Goal: Book appointment/travel/reservation

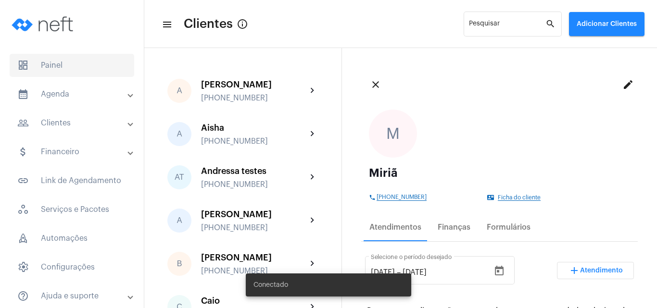
click at [72, 57] on span "dashboard Painel" at bounding box center [72, 65] width 125 height 23
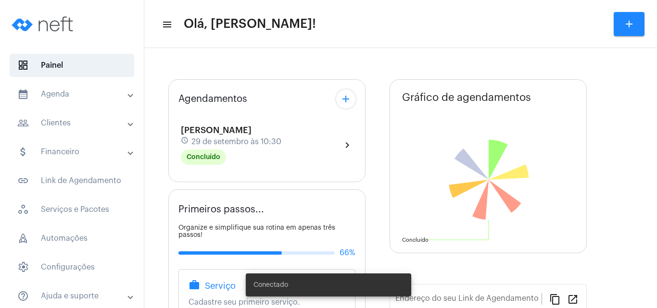
type input "[URL][DOMAIN_NAME][PERSON_NAME]"
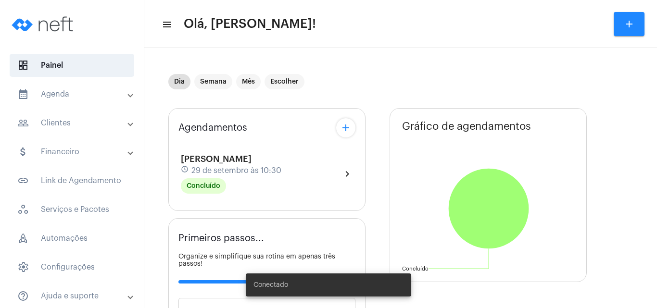
click at [345, 134] on mat-icon "add" at bounding box center [346, 128] width 12 height 12
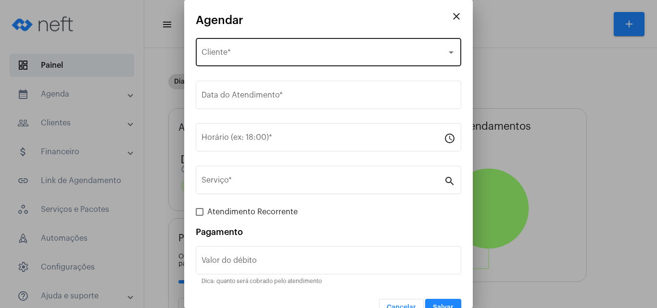
click at [263, 60] on div "Selecione o Cliente Cliente *" at bounding box center [328, 51] width 254 height 30
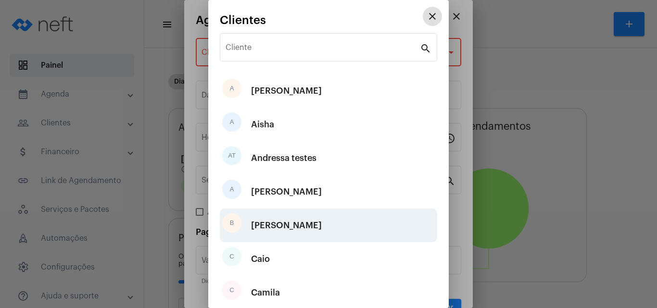
click at [279, 227] on div "B [PERSON_NAME]" at bounding box center [328, 226] width 217 height 34
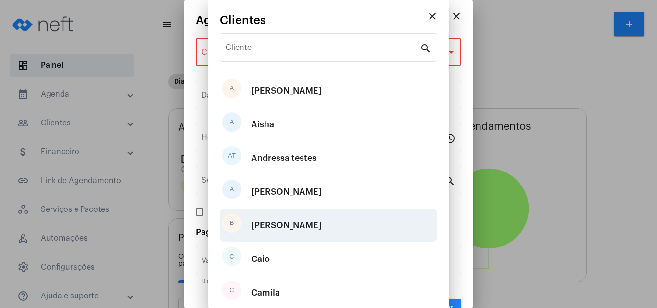
type input "R$"
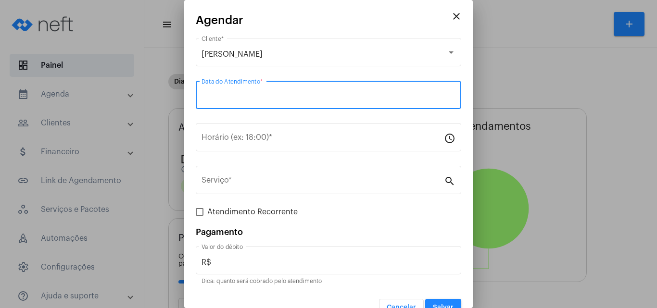
click at [252, 100] on input "Data do Atendimento *" at bounding box center [328, 97] width 254 height 9
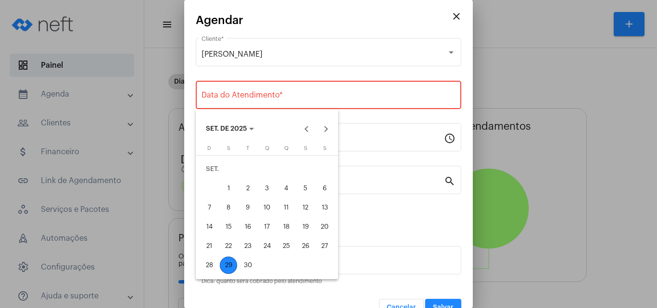
click at [228, 265] on div "29" at bounding box center [228, 265] width 17 height 17
type input "[DATE]"
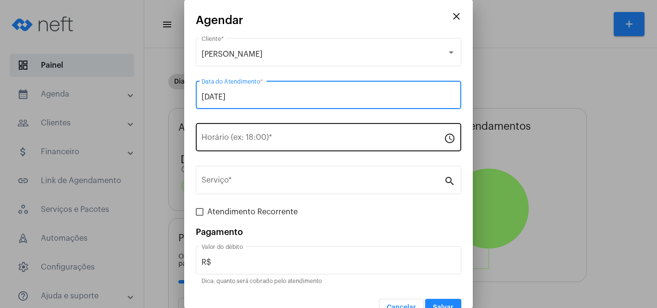
click at [243, 137] on input "Horário (ex: 18:00) *" at bounding box center [322, 139] width 242 height 9
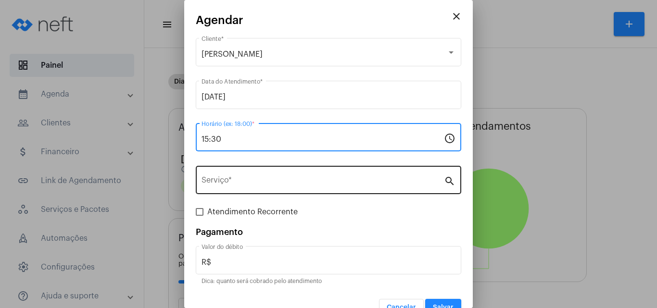
type input "15:30"
click at [244, 194] on div "Serviço *" at bounding box center [322, 179] width 242 height 30
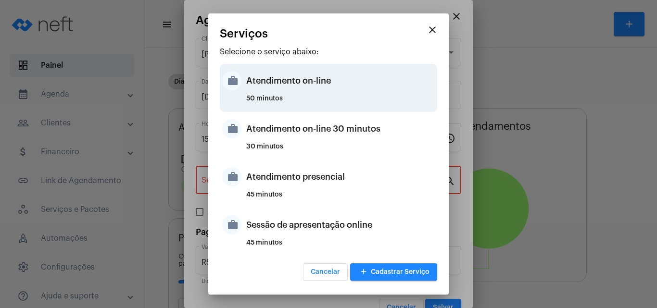
click at [282, 72] on div "Atendimento on-line" at bounding box center [340, 80] width 188 height 29
type input "Atendimento on-line"
type input "R$ 0"
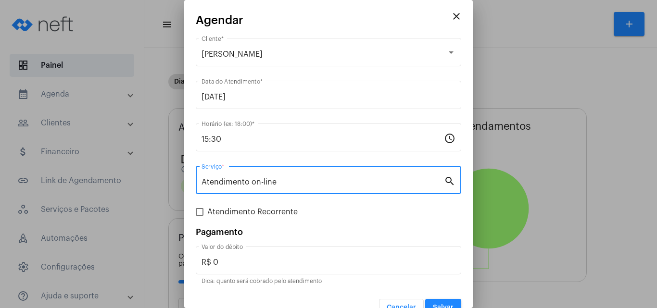
click at [440, 302] on button "Salvar" at bounding box center [443, 307] width 36 height 17
